Goal: Check status: Check status

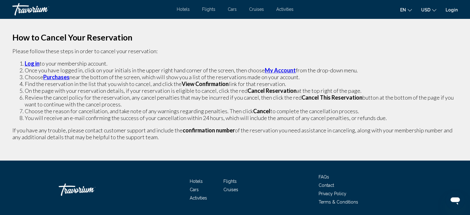
click at [36, 62] on strong "Log in" at bounding box center [32, 63] width 15 height 7
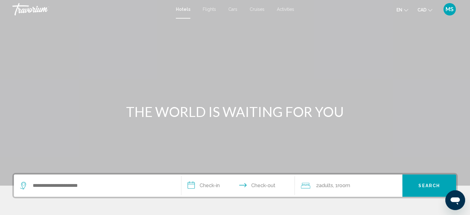
click at [451, 7] on span "MS" at bounding box center [450, 9] width 8 height 6
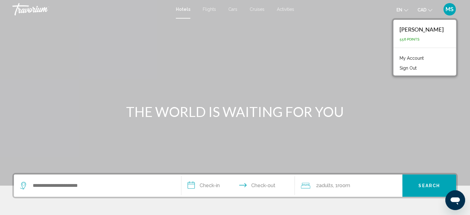
click at [423, 57] on link "My Account" at bounding box center [412, 58] width 30 height 8
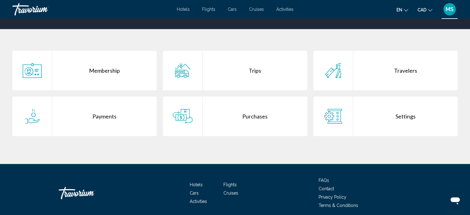
scroll to position [111, 0]
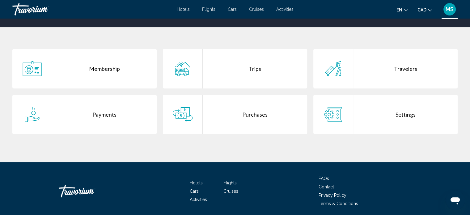
click at [272, 112] on div "Purchases" at bounding box center [255, 115] width 105 height 40
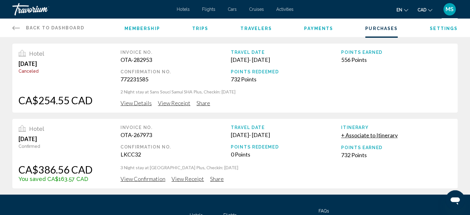
click at [127, 101] on span "View Details" at bounding box center [136, 103] width 31 height 7
